Goal: Task Accomplishment & Management: Use online tool/utility

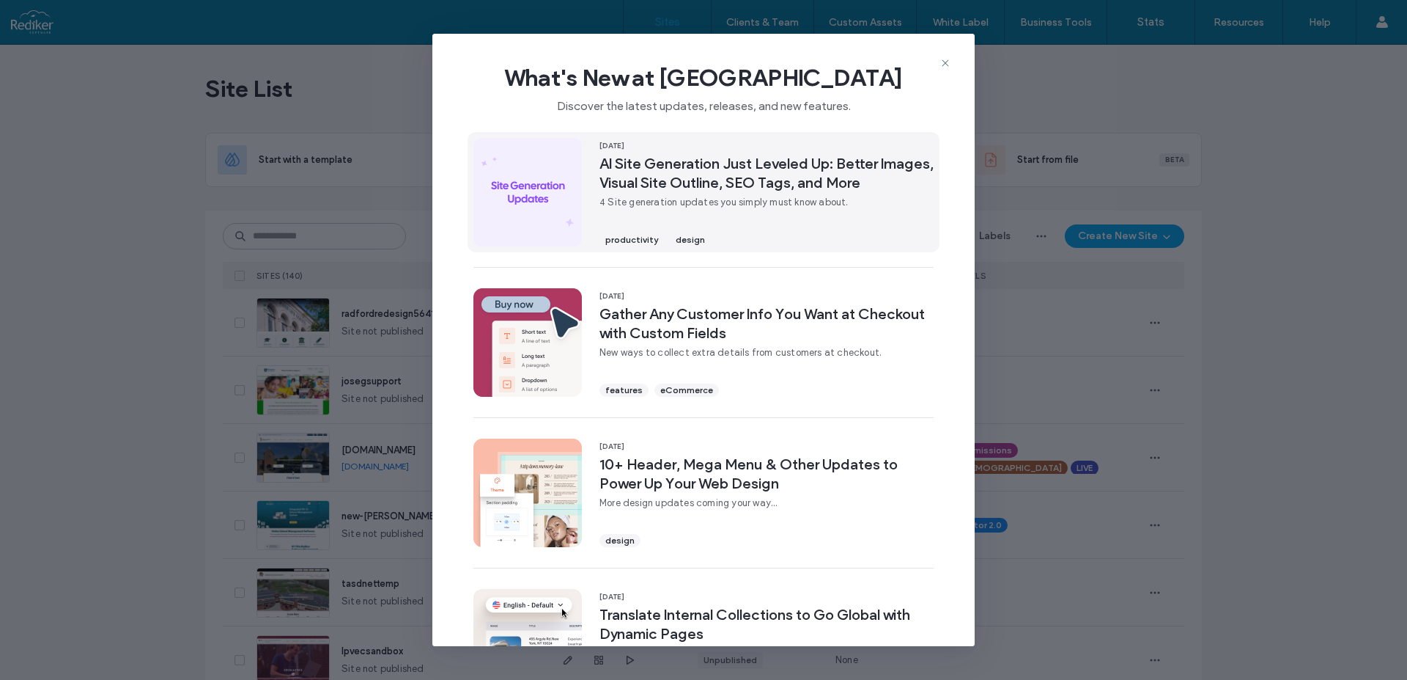
click at [692, 184] on span "AI Site Generation Just Leveled Up: Better Images, Visual Site Outline, SEO Tag…" at bounding box center [767, 173] width 334 height 38
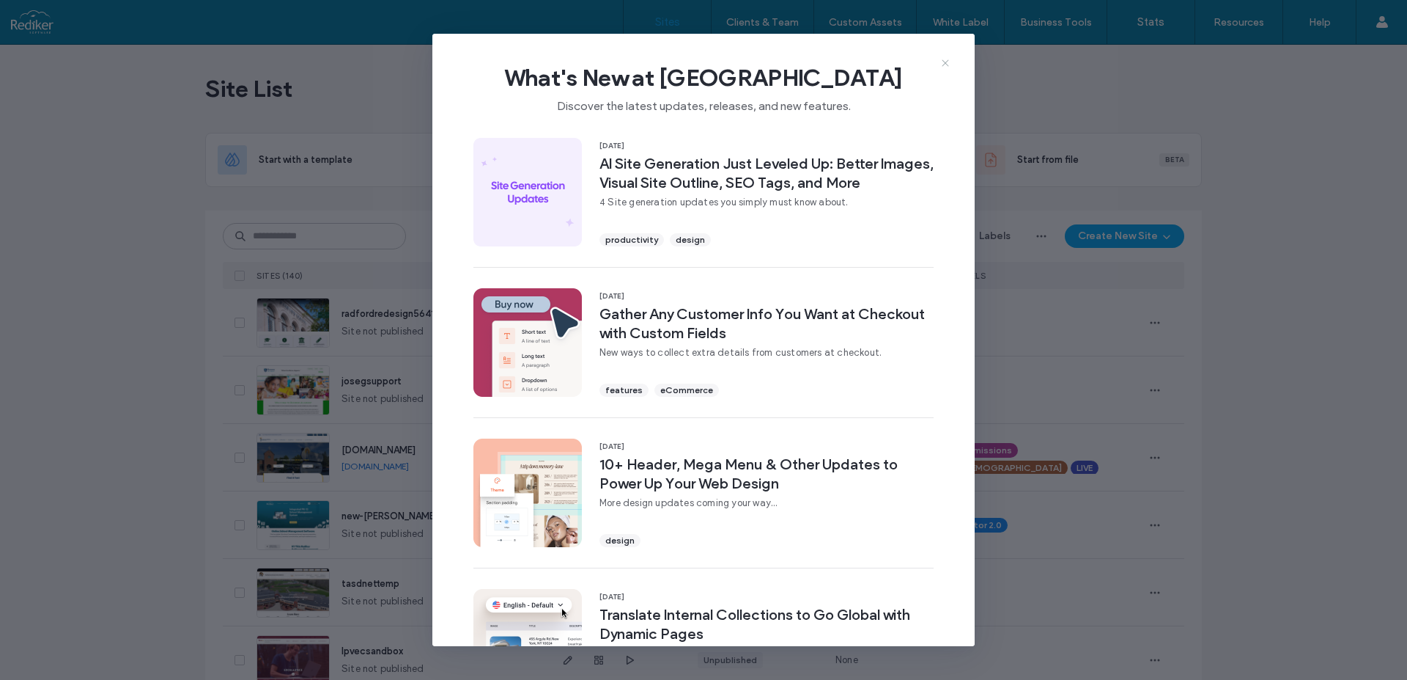
click at [950, 62] on icon at bounding box center [946, 63] width 12 height 12
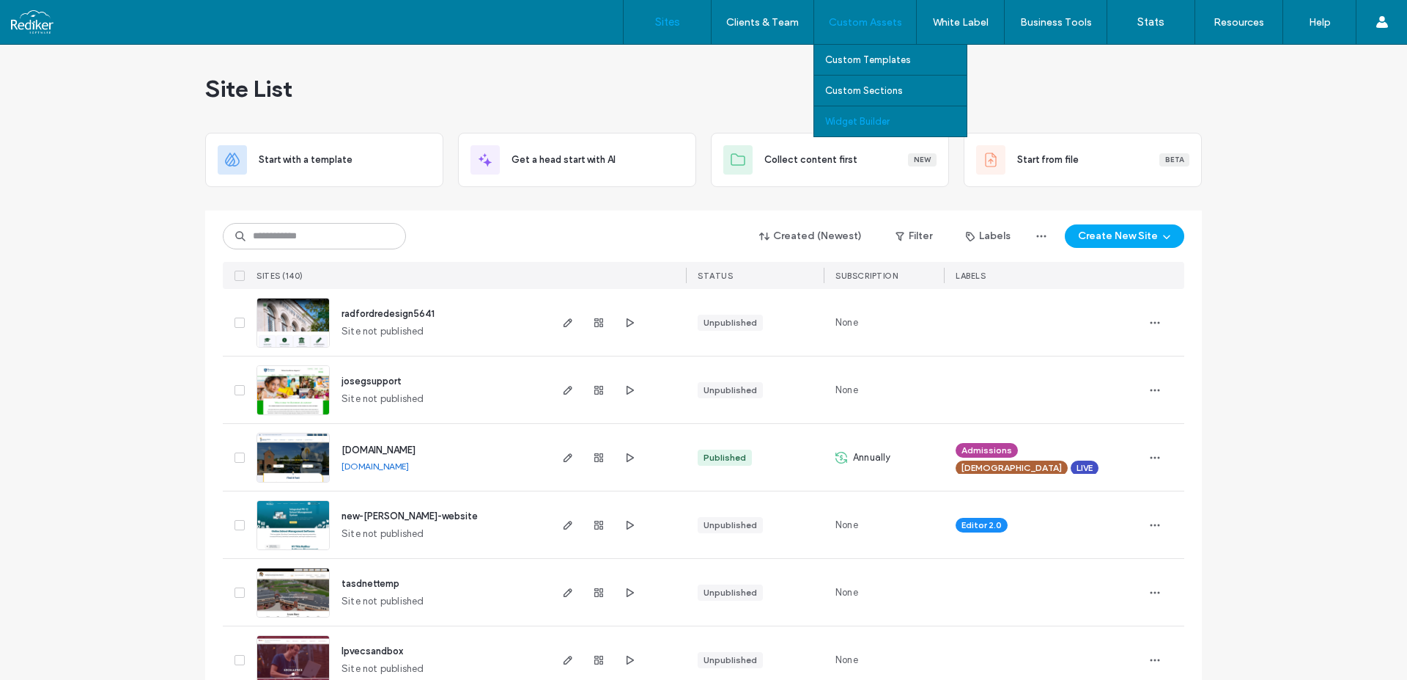
click at [869, 122] on label "Widget Builder" at bounding box center [857, 121] width 65 height 11
click at [860, 117] on label "Widget Builder" at bounding box center [857, 121] width 65 height 11
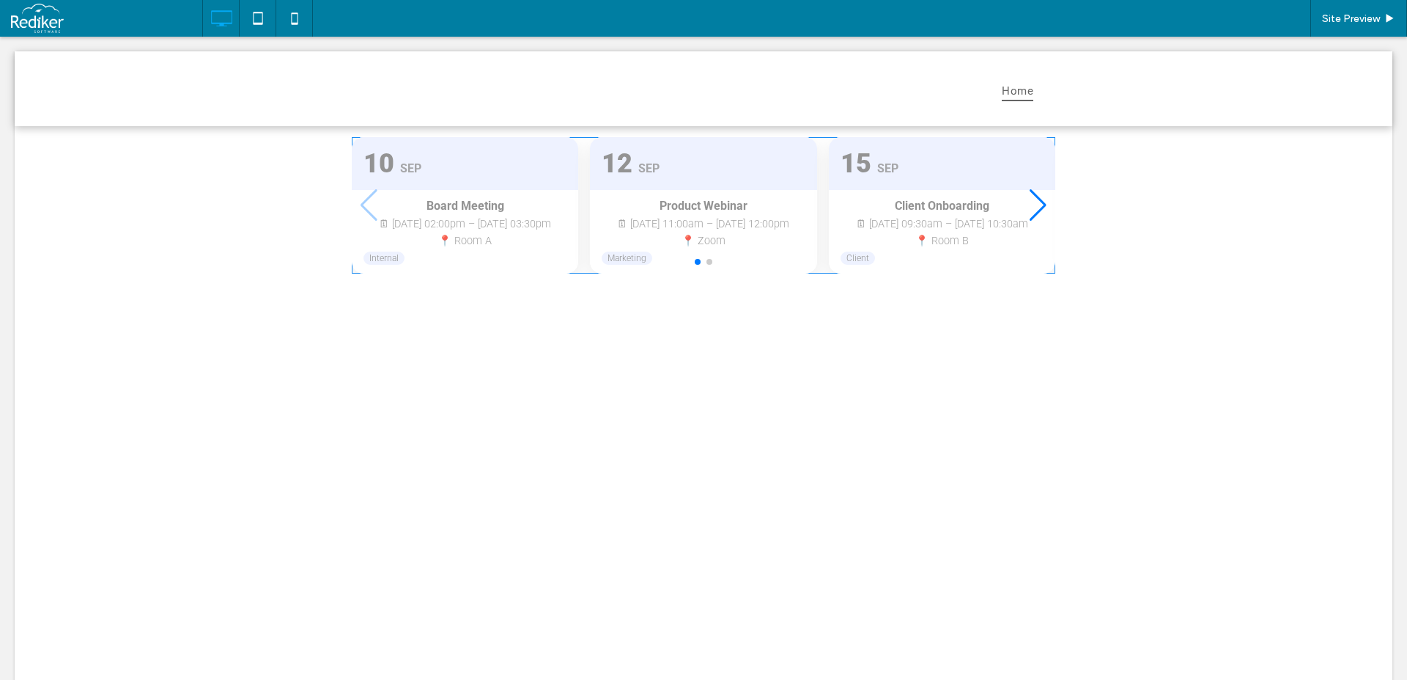
click at [1031, 206] on span at bounding box center [704, 205] width 704 height 137
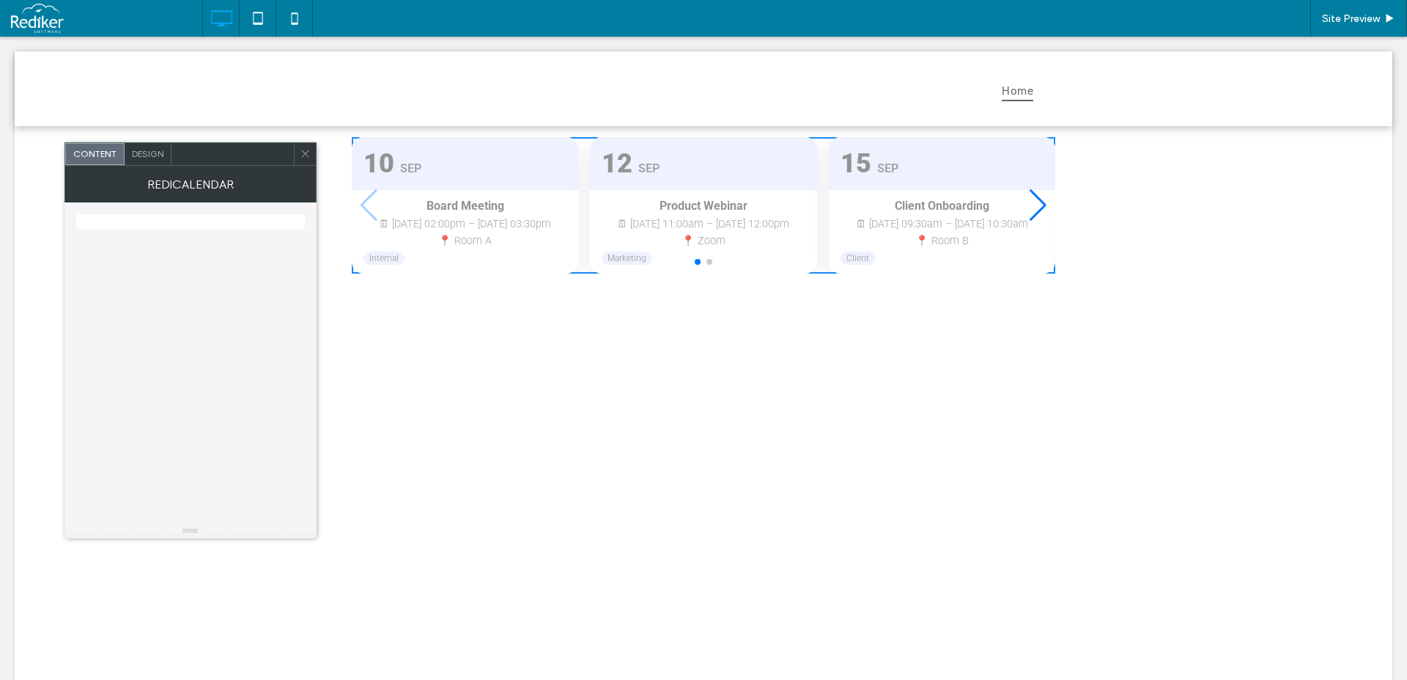
click at [1035, 209] on div "Next slide" at bounding box center [1038, 205] width 20 height 32
click at [367, 209] on div "Previous slide" at bounding box center [369, 205] width 20 height 32
click at [308, 156] on use at bounding box center [304, 153] width 7 height 7
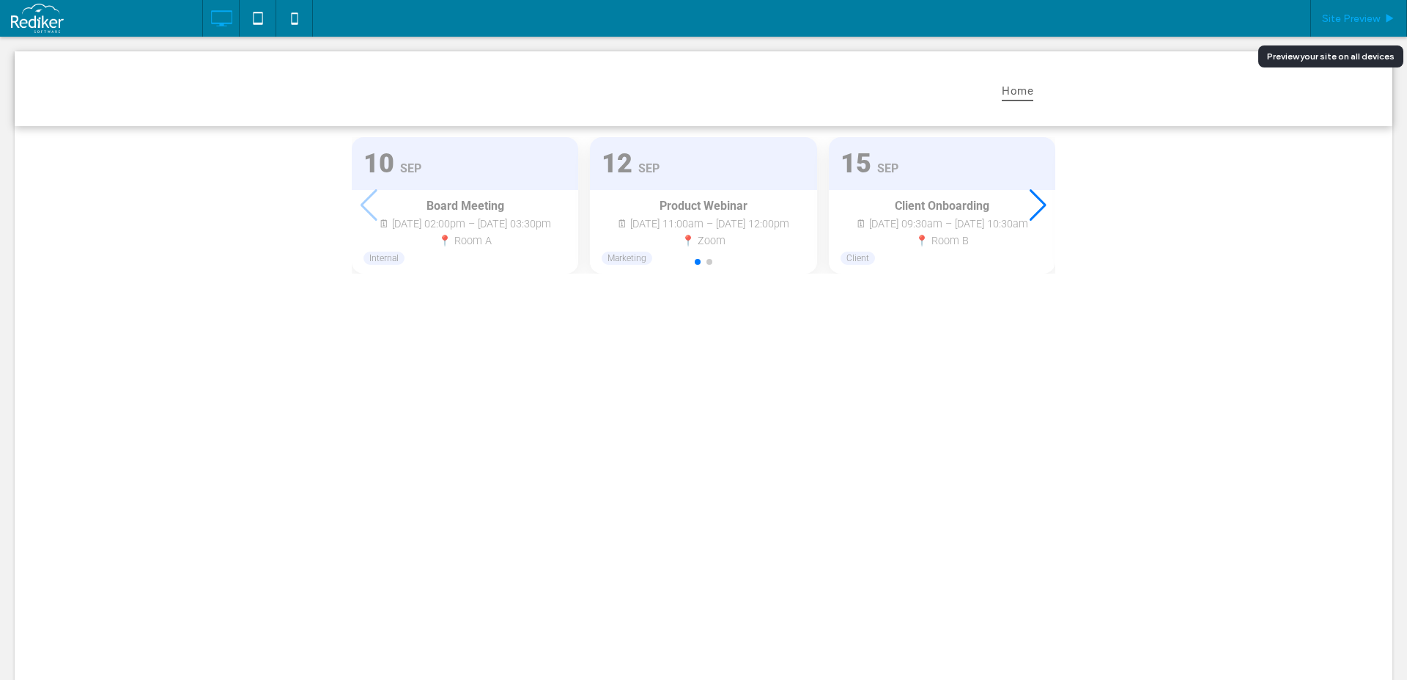
click at [1349, 23] on span "Site Preview" at bounding box center [1351, 18] width 58 height 12
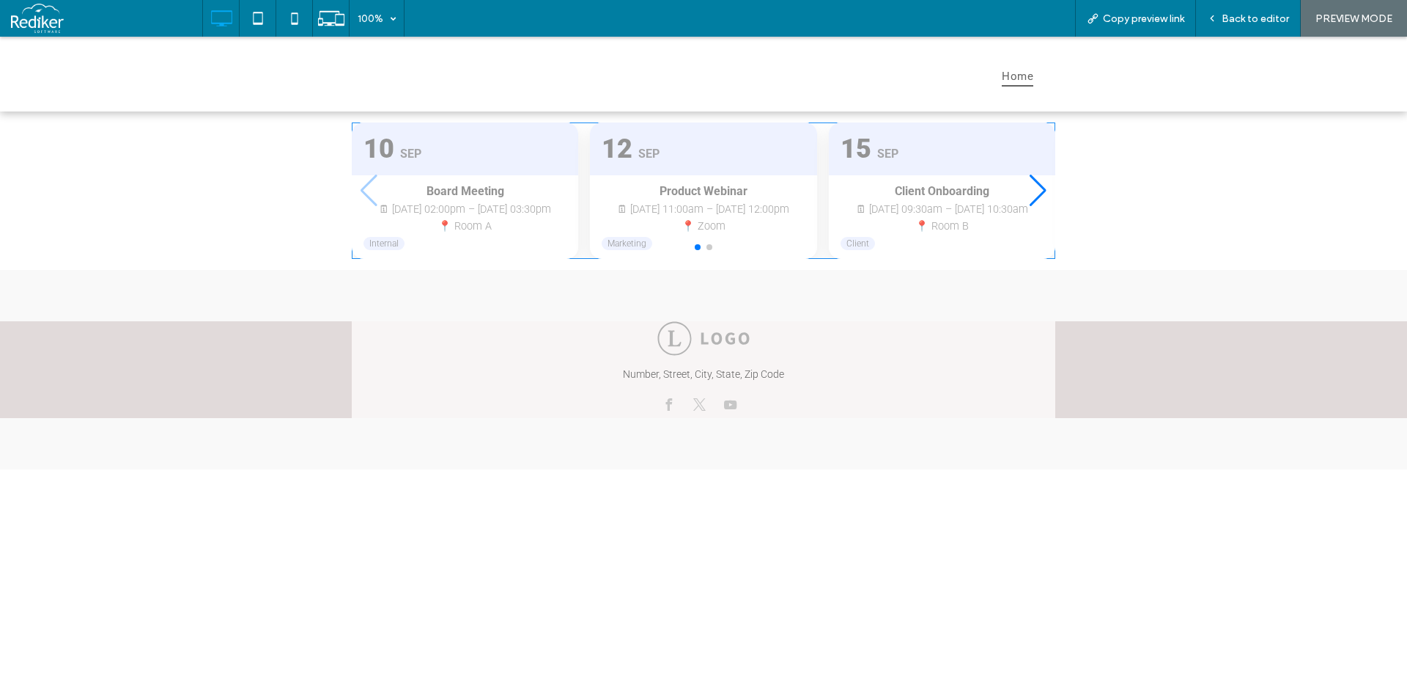
click at [1037, 192] on span at bounding box center [704, 190] width 704 height 137
click at [1044, 188] on span at bounding box center [704, 190] width 704 height 137
click at [376, 188] on span at bounding box center [704, 190] width 704 height 137
click at [1044, 189] on span at bounding box center [704, 190] width 704 height 137
click at [1040, 198] on span at bounding box center [704, 190] width 704 height 137
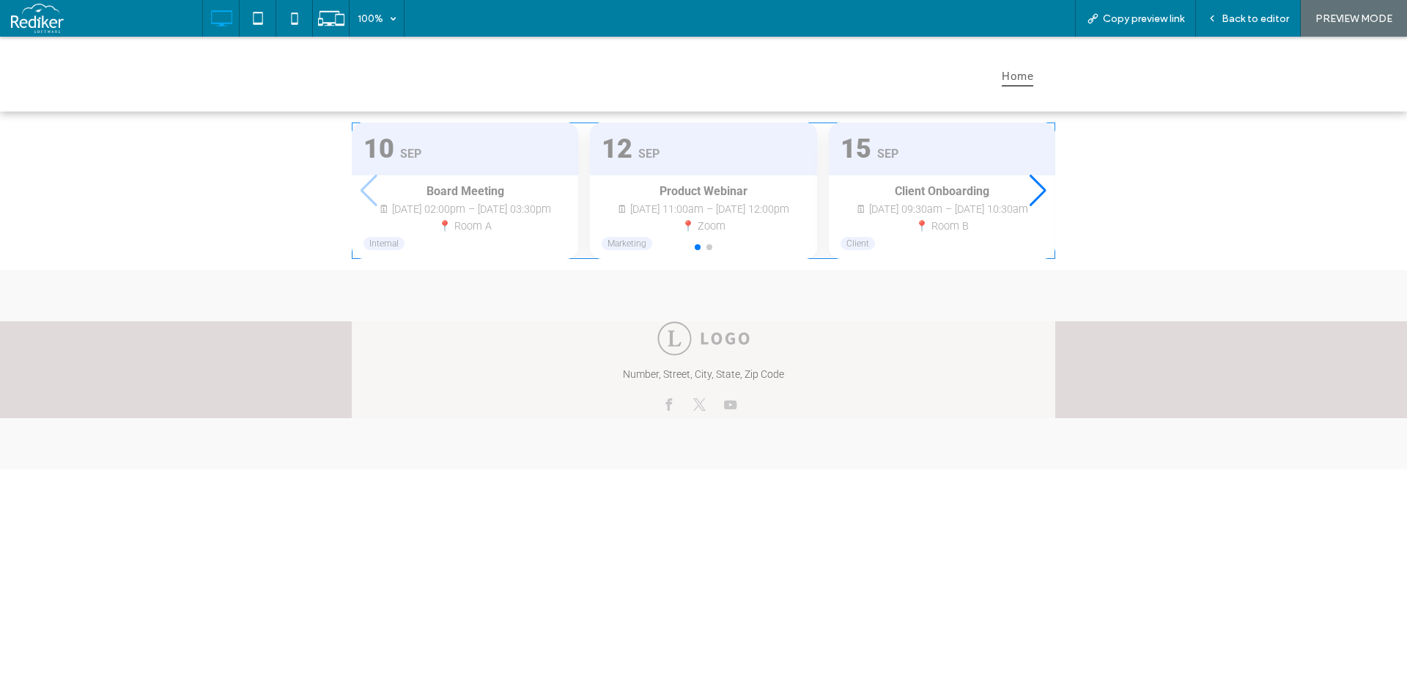
click at [1040, 198] on span at bounding box center [704, 190] width 704 height 137
click at [1042, 191] on span at bounding box center [704, 190] width 704 height 137
drag, startPoint x: 591, startPoint y: 207, endPoint x: 443, endPoint y: 204, distance: 148.1
click at [442, 204] on span at bounding box center [704, 190] width 704 height 137
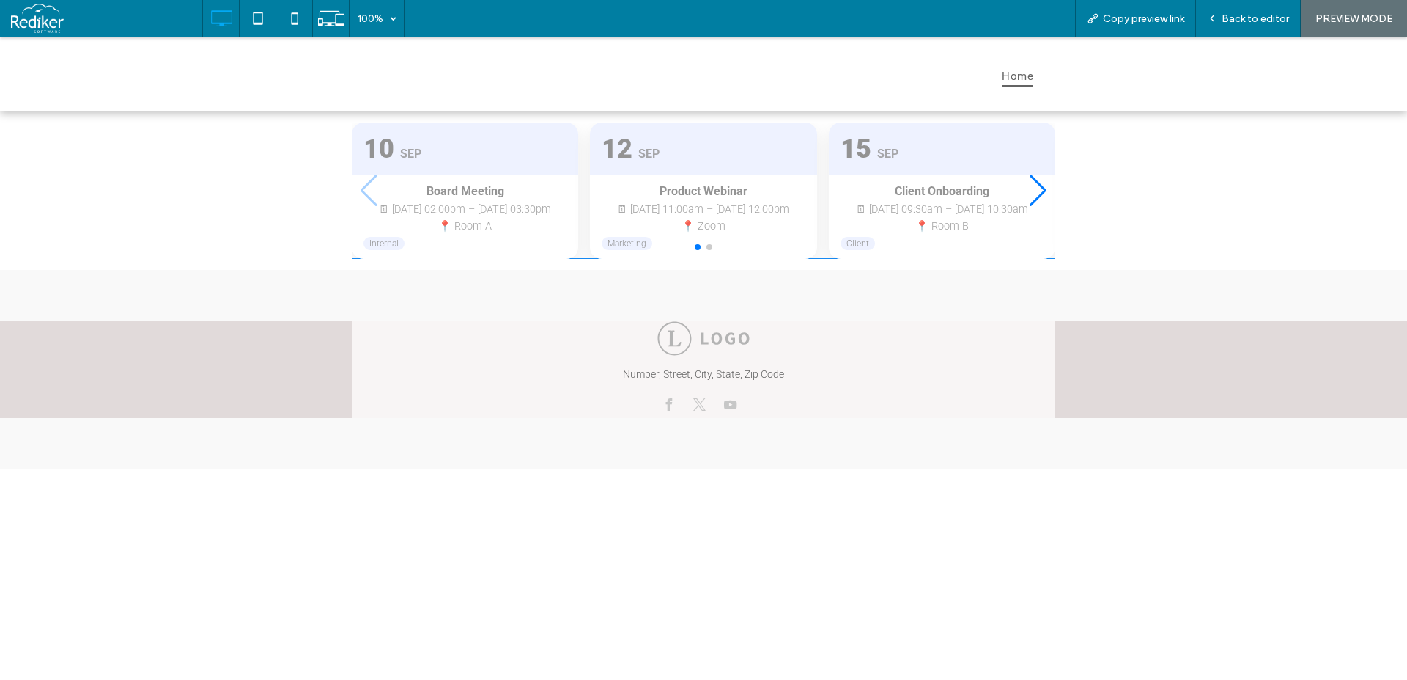
drag, startPoint x: 629, startPoint y: 204, endPoint x: 881, endPoint y: 213, distance: 252.3
click at [820, 208] on span at bounding box center [704, 190] width 704 height 137
drag, startPoint x: 885, startPoint y: 213, endPoint x: 663, endPoint y: 213, distance: 222.1
click at [680, 214] on span at bounding box center [704, 190] width 704 height 137
drag, startPoint x: 832, startPoint y: 210, endPoint x: 622, endPoint y: 217, distance: 210.5
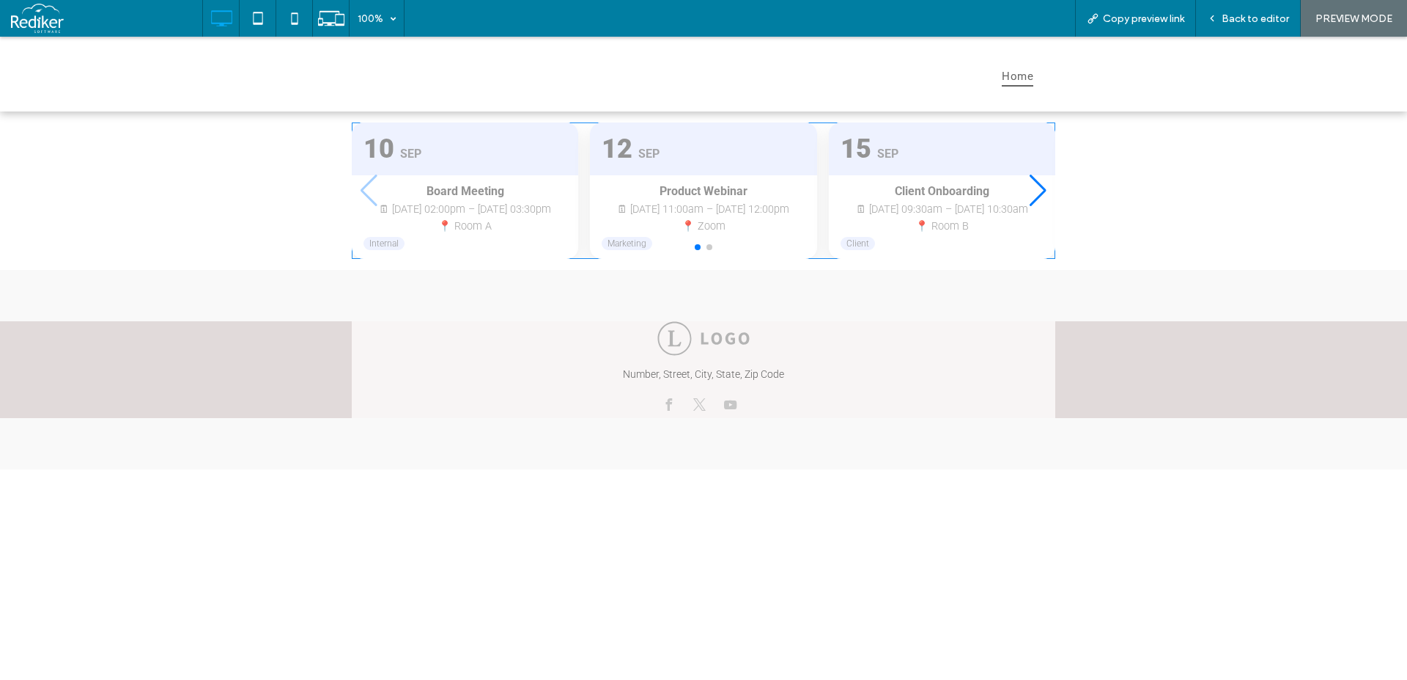
click at [655, 212] on span at bounding box center [704, 190] width 704 height 137
drag, startPoint x: 855, startPoint y: 179, endPoint x: 488, endPoint y: 202, distance: 367.3
click at [503, 205] on span at bounding box center [704, 190] width 704 height 137
drag, startPoint x: 801, startPoint y: 527, endPoint x: 782, endPoint y: 412, distance: 116.7
click at [802, 527] on div "Home 10 Sep Board Meeting 🗓 Sep 10, 02:00pm – Sep 10, 03:30pm 📍 Room A Internal…" at bounding box center [703, 358] width 1407 height 643
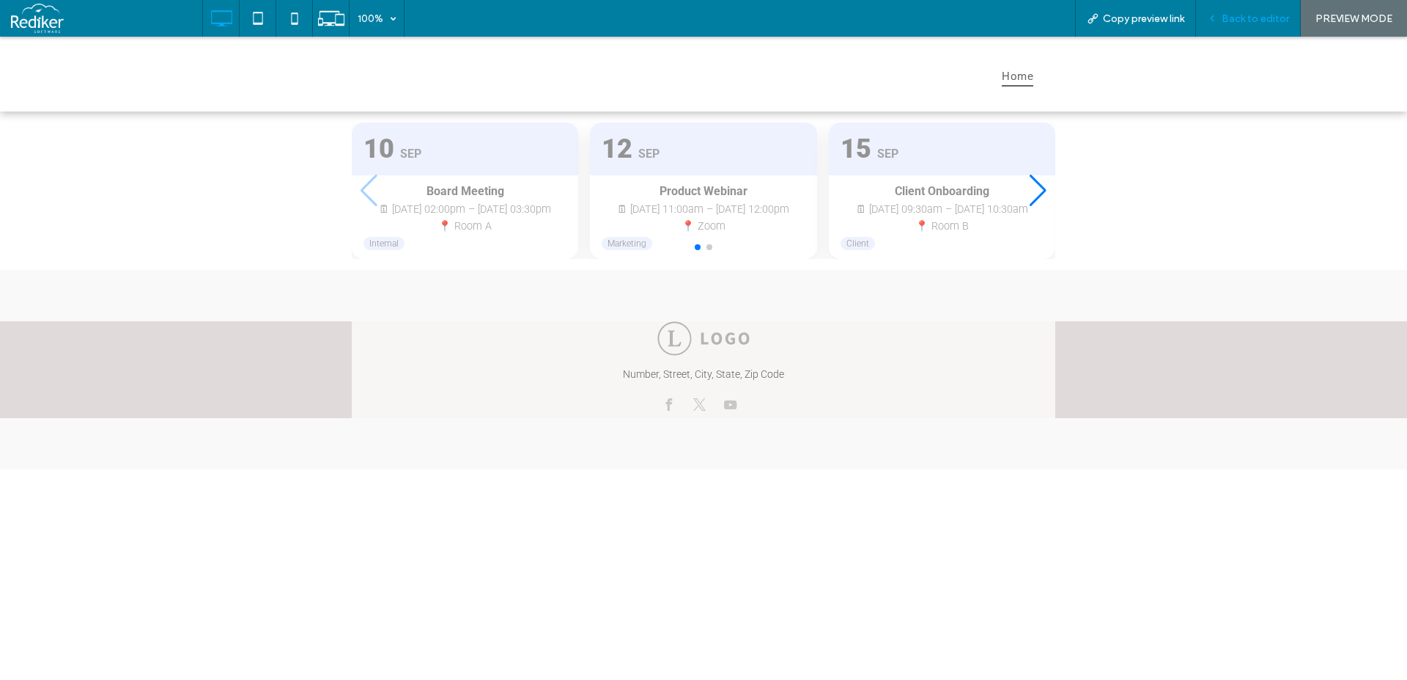
click at [1269, 26] on div "Back to editor" at bounding box center [1248, 18] width 105 height 37
drag, startPoint x: 976, startPoint y: 204, endPoint x: 718, endPoint y: 216, distance: 259.0
click at [718, 216] on span at bounding box center [704, 190] width 704 height 137
click at [1039, 184] on span at bounding box center [704, 190] width 704 height 137
click at [1263, 17] on span "Back to editor" at bounding box center [1255, 18] width 67 height 12
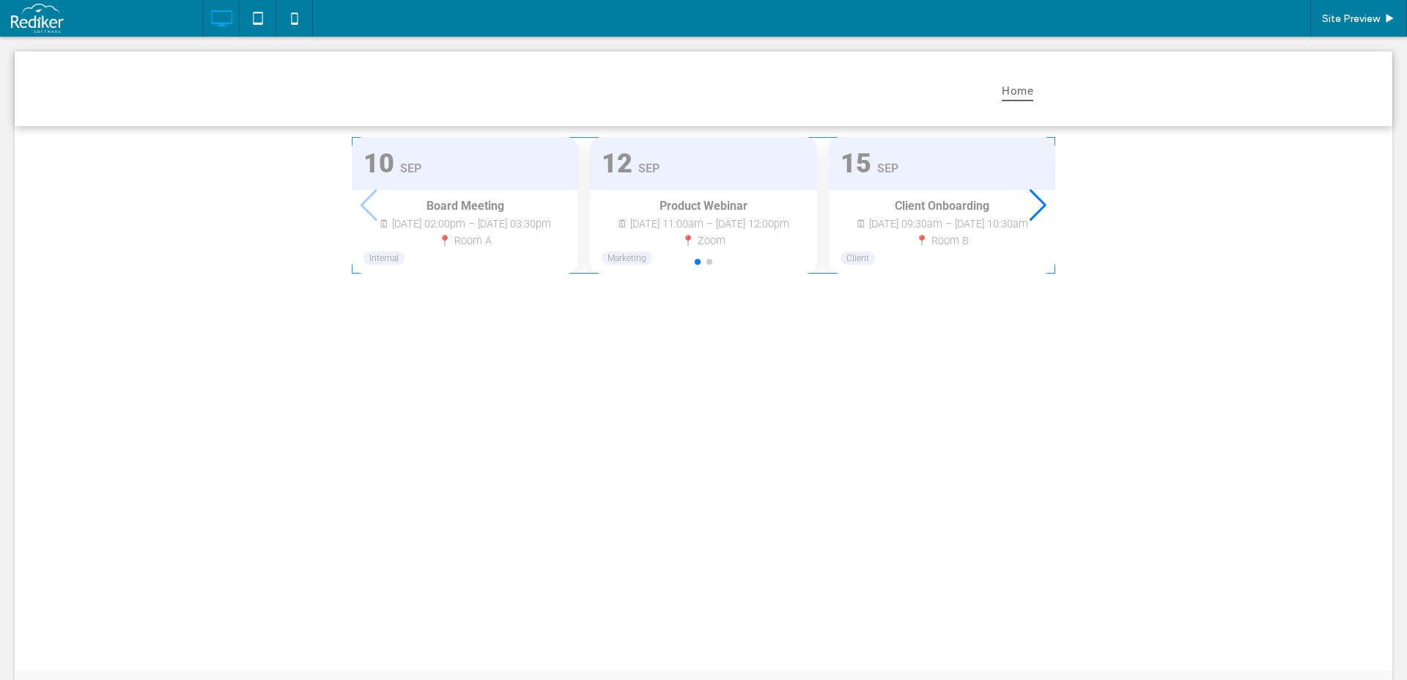
click at [1026, 209] on span at bounding box center [704, 205] width 704 height 137
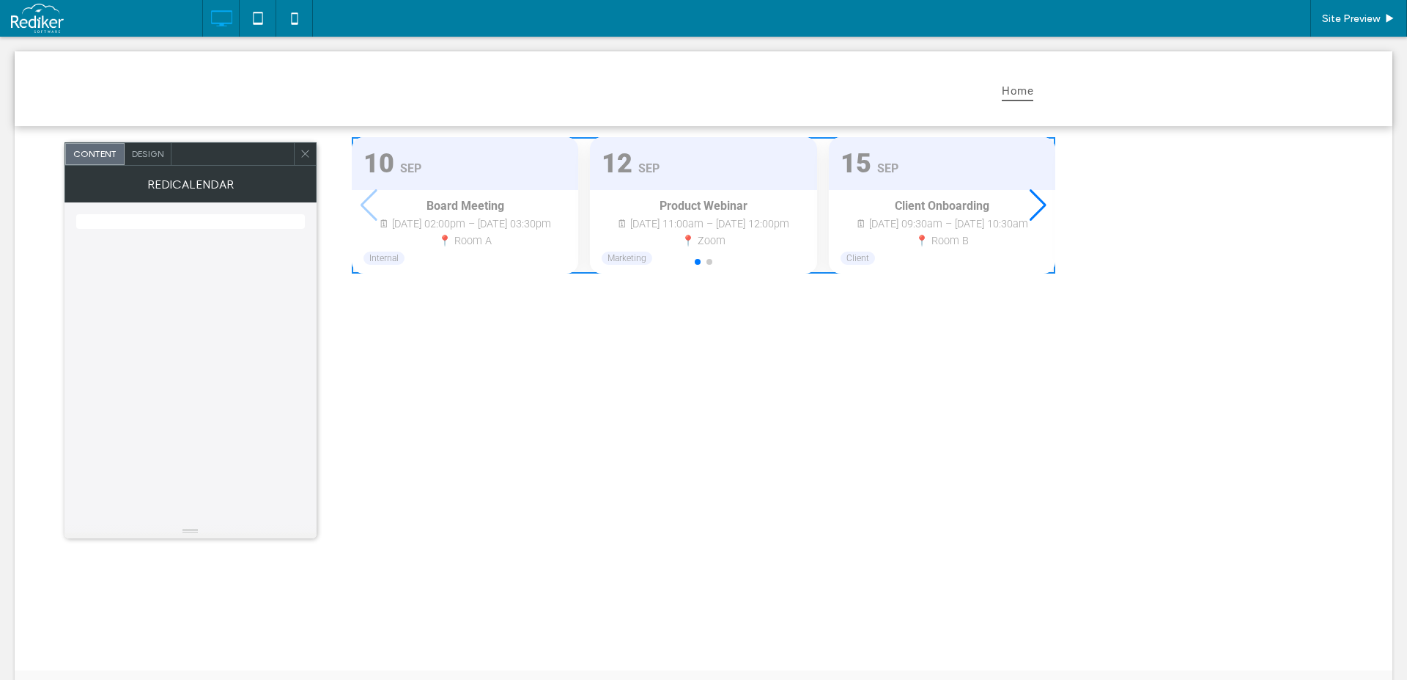
click at [1036, 207] on div "Next slide" at bounding box center [1038, 205] width 20 height 32
click at [1036, 207] on div "Release Retro" at bounding box center [942, 206] width 203 height 15
click at [366, 202] on div "Previous slide" at bounding box center [369, 205] width 20 height 32
click at [254, 17] on icon at bounding box center [257, 18] width 29 height 29
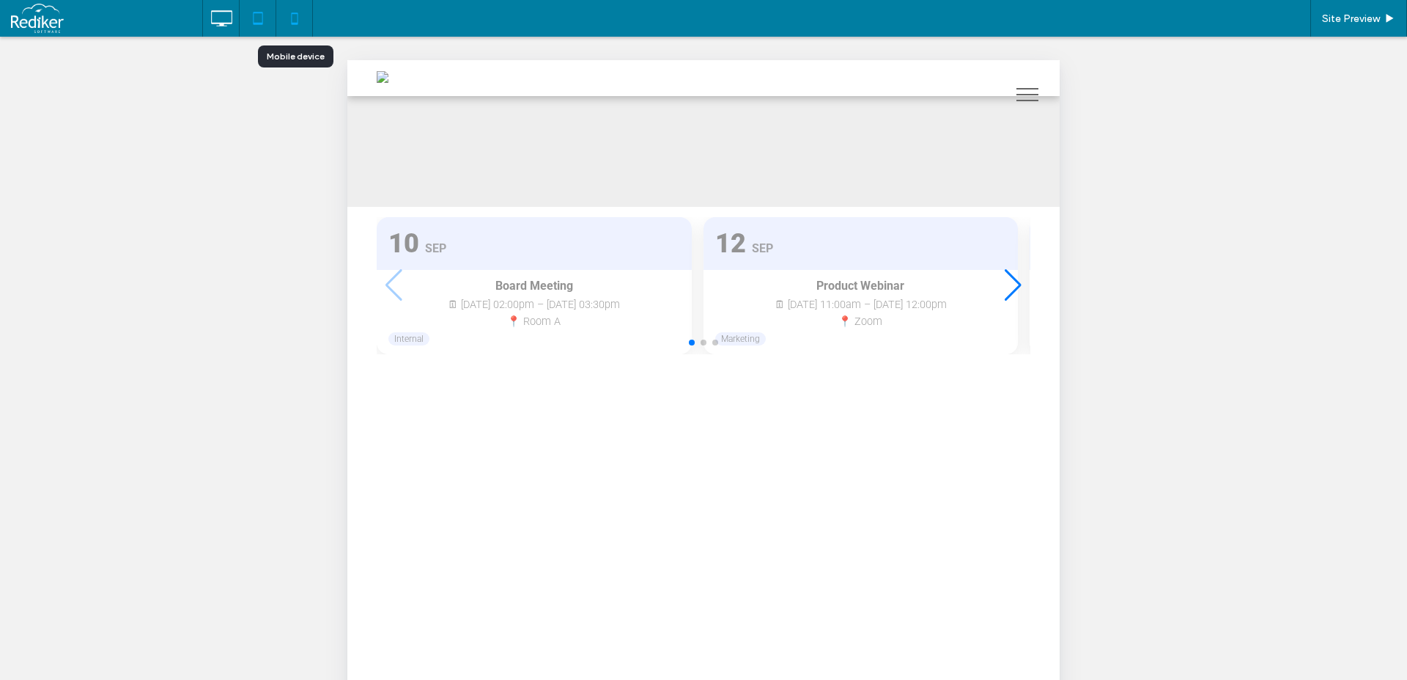
click at [299, 25] on icon at bounding box center [294, 18] width 29 height 29
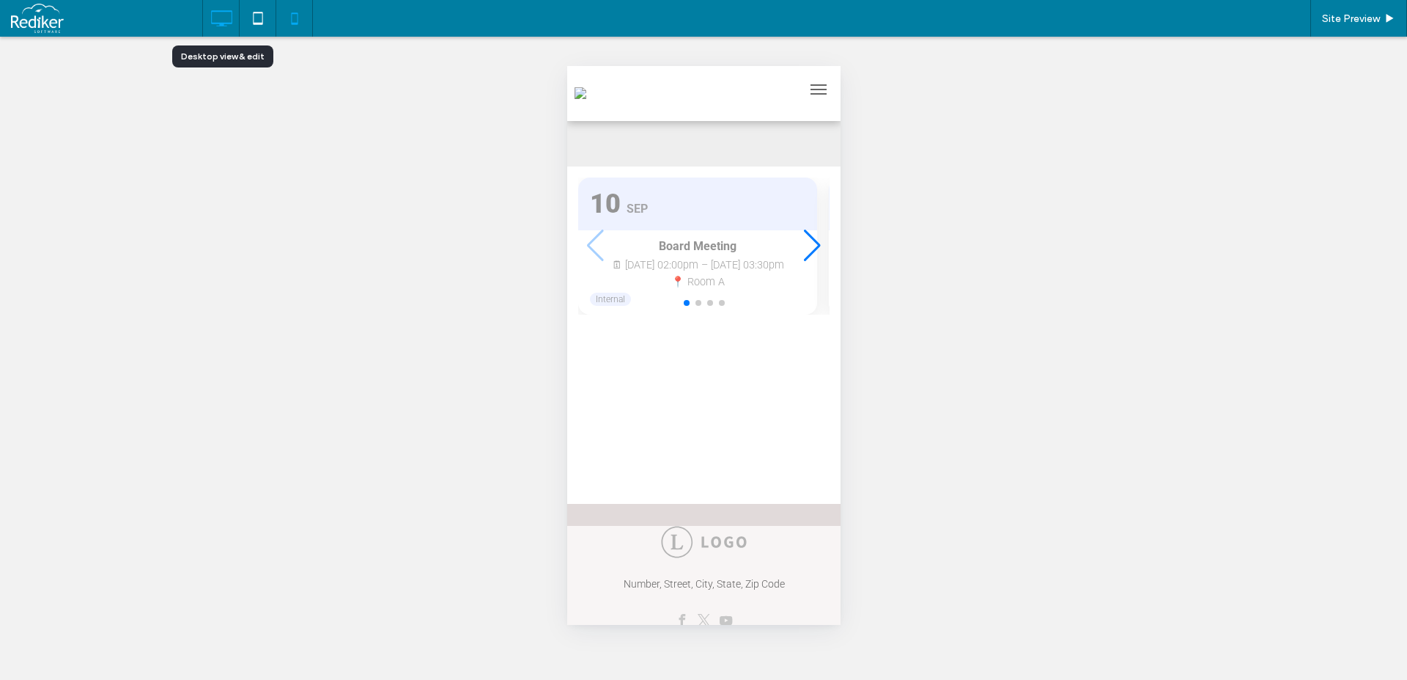
click at [228, 30] on icon at bounding box center [221, 18] width 29 height 29
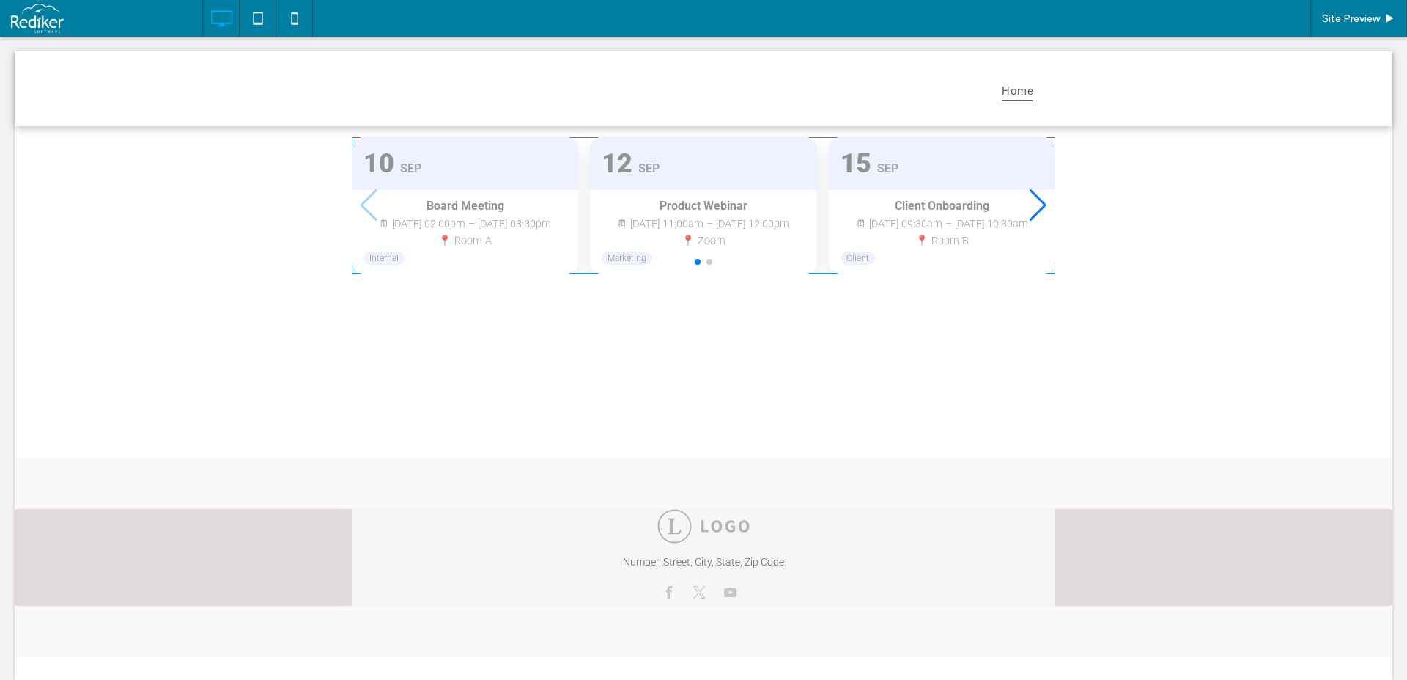
click at [1034, 209] on span at bounding box center [704, 205] width 704 height 137
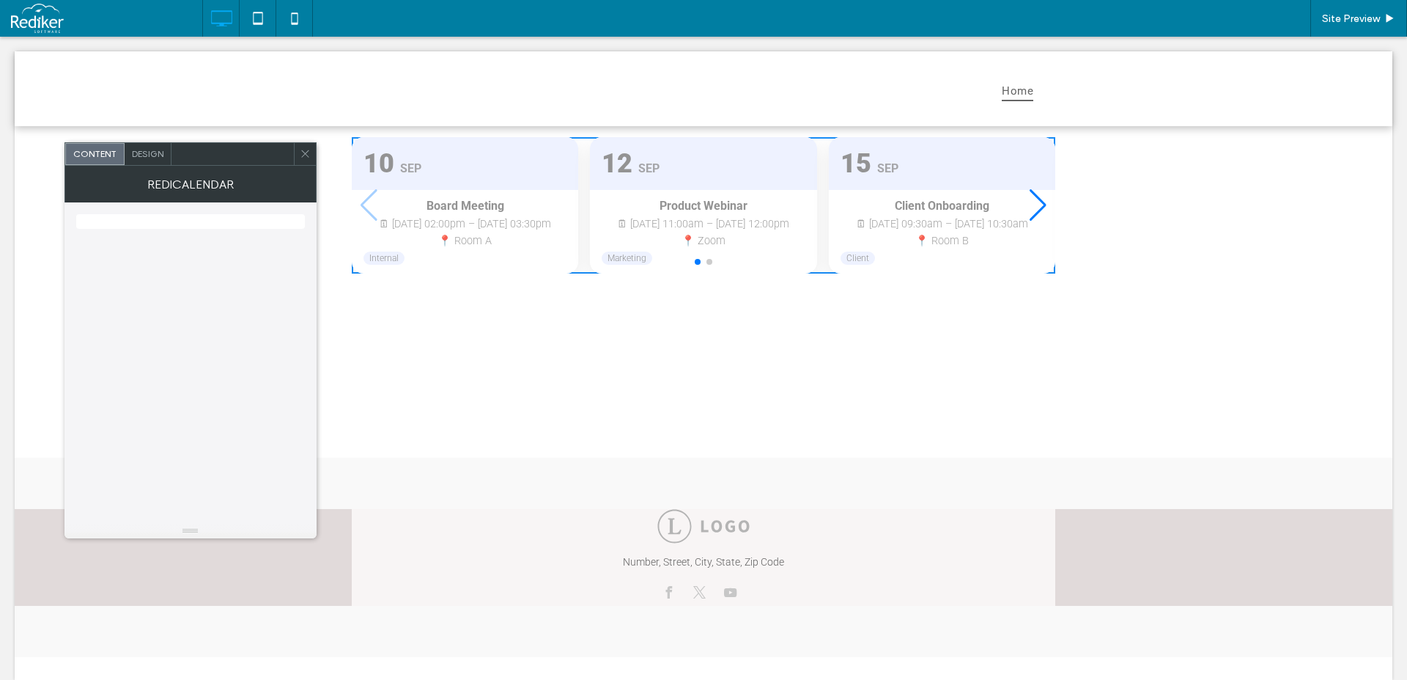
click at [364, 210] on div "Board Meeting" at bounding box center [465, 206] width 203 height 15
click at [1032, 205] on div "Next slide" at bounding box center [1038, 205] width 20 height 32
